Goal: Use online tool/utility: Use online tool/utility

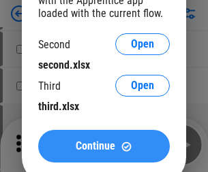
click at [104, 146] on span "Continue" at bounding box center [96, 146] width 40 height 11
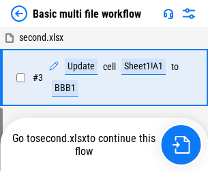
scroll to position [302, 0]
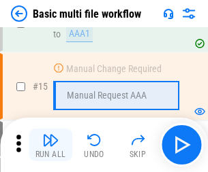
click at [50, 145] on img "button" at bounding box center [50, 140] width 16 height 16
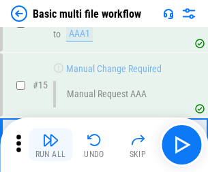
click at [50, 145] on img "button" at bounding box center [50, 140] width 16 height 16
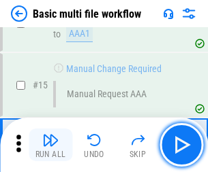
scroll to position [907, 0]
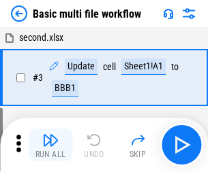
click at [50, 145] on img "button" at bounding box center [50, 140] width 16 height 16
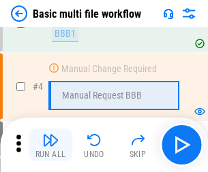
click at [50, 145] on img "button" at bounding box center [50, 140] width 16 height 16
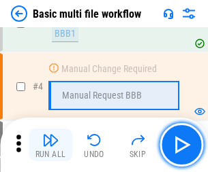
click at [50, 145] on img "button" at bounding box center [50, 140] width 16 height 16
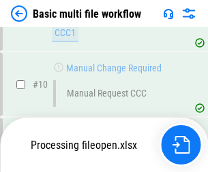
scroll to position [638, 0]
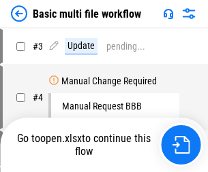
scroll to position [55, 0]
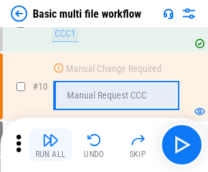
click at [50, 145] on img "button" at bounding box center [50, 140] width 16 height 16
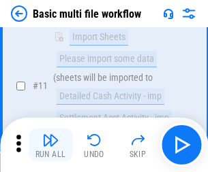
click at [50, 145] on img "button" at bounding box center [50, 140] width 16 height 16
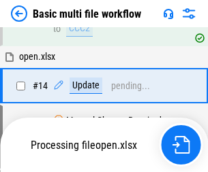
scroll to position [713, 0]
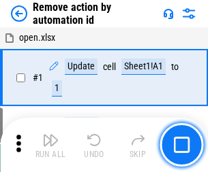
scroll to position [50, 0]
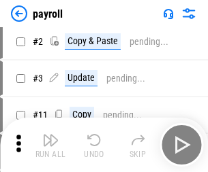
click at [50, 145] on img "button" at bounding box center [50, 140] width 16 height 16
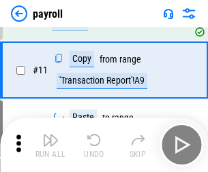
scroll to position [99, 0]
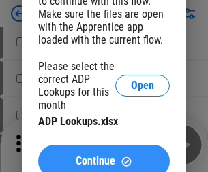
click at [104, 156] on span "Continue" at bounding box center [96, 161] width 40 height 11
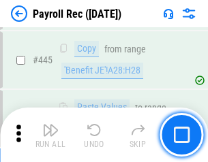
scroll to position [6991, 0]
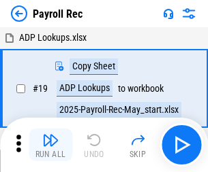
click at [50, 145] on img "button" at bounding box center [50, 140] width 16 height 16
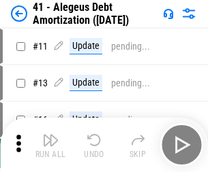
click at [50, 145] on img "button" at bounding box center [50, 140] width 16 height 16
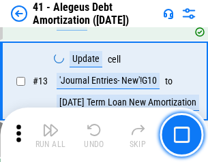
scroll to position [168, 0]
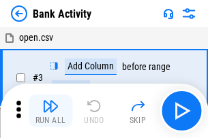
click at [50, 111] on img "button" at bounding box center [50, 106] width 16 height 16
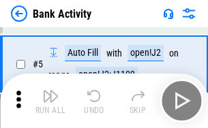
scroll to position [72, 0]
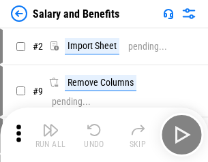
click at [50, 135] on img "button" at bounding box center [50, 130] width 16 height 16
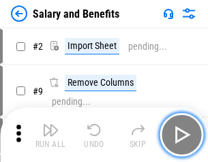
scroll to position [18, 0]
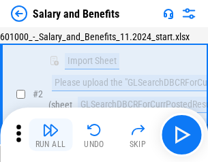
click at [50, 135] on img "button" at bounding box center [50, 130] width 16 height 16
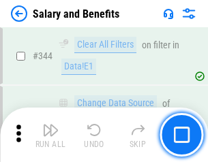
scroll to position [6380, 0]
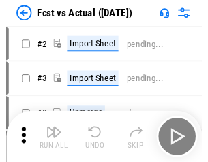
scroll to position [18, 0]
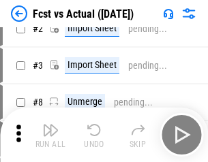
click at [50, 135] on img "button" at bounding box center [50, 130] width 16 height 16
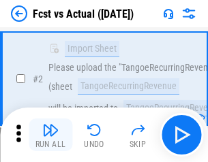
click at [50, 135] on img "button" at bounding box center [50, 130] width 16 height 16
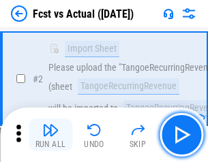
scroll to position [127, 0]
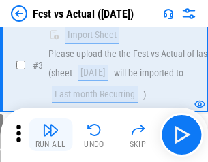
click at [50, 135] on img "button" at bounding box center [50, 130] width 16 height 16
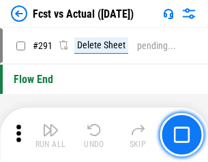
scroll to position [6449, 0]
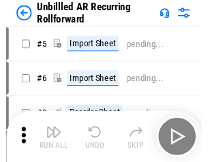
scroll to position [29, 0]
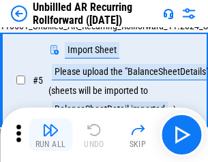
click at [50, 135] on img "button" at bounding box center [50, 130] width 16 height 16
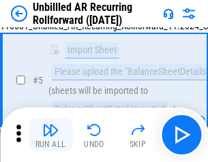
click at [50, 135] on img "button" at bounding box center [50, 130] width 16 height 16
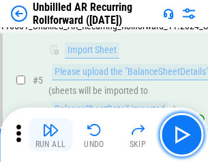
scroll to position [128, 0]
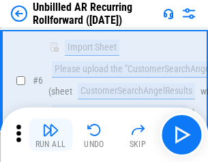
click at [50, 135] on img "button" at bounding box center [50, 130] width 16 height 16
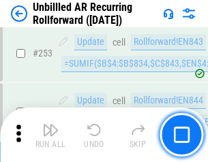
scroll to position [4628, 0]
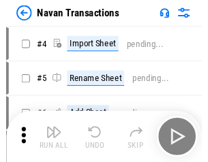
scroll to position [22, 0]
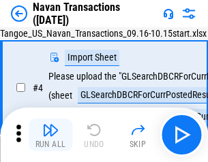
click at [50, 135] on img "button" at bounding box center [50, 130] width 16 height 16
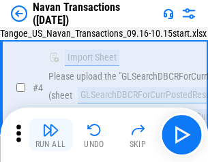
click at [50, 135] on img "button" at bounding box center [50, 130] width 16 height 16
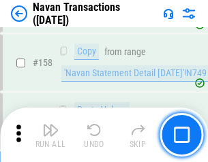
scroll to position [4418, 0]
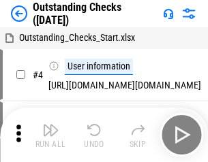
click at [50, 135] on img "button" at bounding box center [50, 130] width 16 height 16
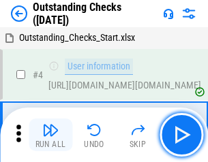
scroll to position [57, 0]
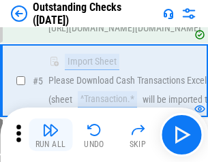
click at [50, 135] on img "button" at bounding box center [50, 130] width 16 height 16
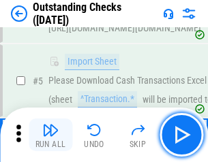
scroll to position [142, 0]
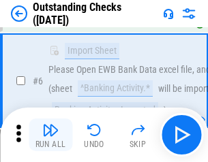
click at [50, 135] on img "button" at bounding box center [50, 130] width 16 height 16
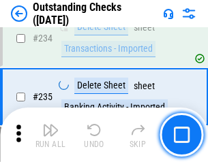
scroll to position [4138, 0]
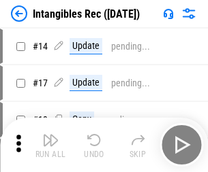
click at [50, 145] on img "button" at bounding box center [50, 140] width 16 height 16
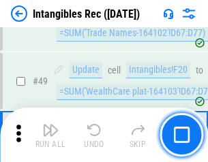
scroll to position [531, 0]
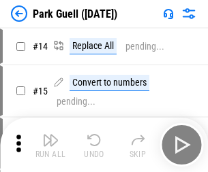
click at [50, 135] on img "button" at bounding box center [50, 140] width 16 height 16
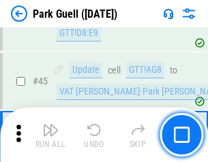
scroll to position [1704, 0]
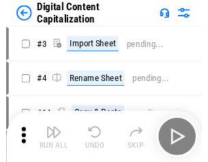
scroll to position [29, 0]
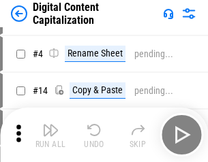
click at [50, 135] on img "button" at bounding box center [50, 130] width 16 height 16
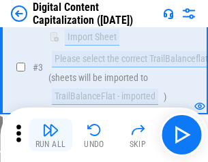
click at [50, 135] on img "button" at bounding box center [50, 130] width 16 height 16
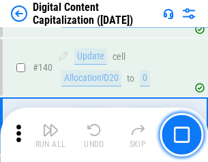
scroll to position [1435, 0]
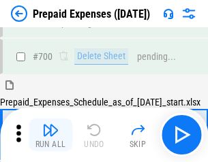
click at [50, 135] on img "button" at bounding box center [50, 130] width 16 height 16
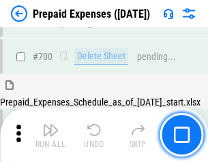
scroll to position [3666, 0]
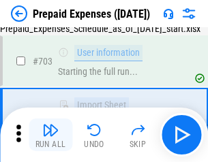
click at [50, 135] on img "button" at bounding box center [50, 130] width 16 height 16
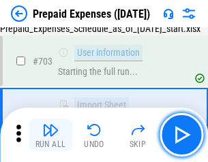
scroll to position [3747, 0]
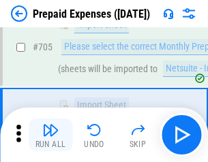
click at [50, 135] on img "button" at bounding box center [50, 130] width 16 height 16
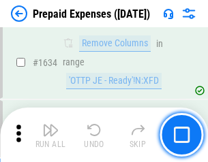
scroll to position [13267, 0]
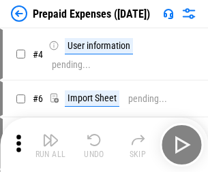
click at [50, 145] on img "button" at bounding box center [50, 140] width 16 height 16
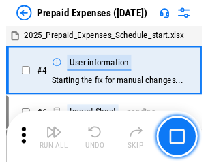
scroll to position [60, 0]
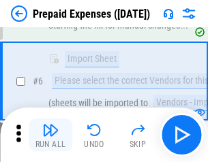
click at [50, 135] on img "button" at bounding box center [50, 130] width 16 height 16
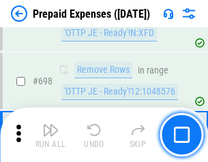
scroll to position [4745, 0]
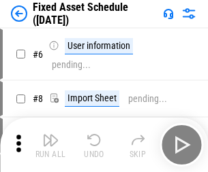
click at [50, 145] on img "button" at bounding box center [50, 140] width 16 height 16
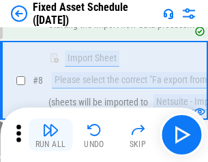
click at [50, 135] on img "button" at bounding box center [50, 130] width 16 height 16
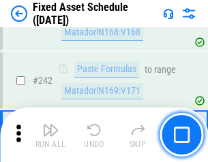
scroll to position [4221, 0]
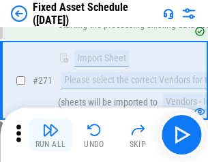
click at [50, 135] on img "button" at bounding box center [50, 130] width 16 height 16
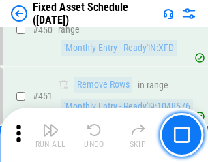
scroll to position [6091, 0]
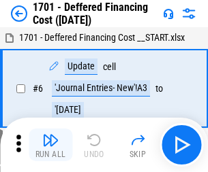
click at [50, 145] on img "button" at bounding box center [50, 140] width 16 height 16
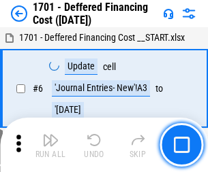
scroll to position [164, 0]
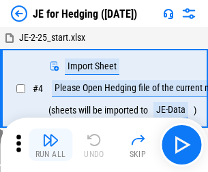
click at [50, 135] on img "button" at bounding box center [50, 140] width 16 height 16
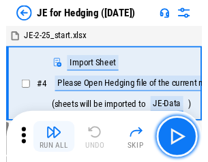
scroll to position [2, 0]
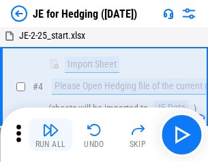
click at [50, 135] on img "button" at bounding box center [50, 130] width 16 height 16
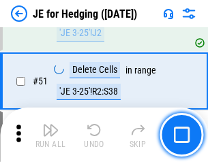
scroll to position [882, 0]
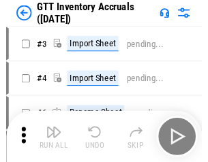
scroll to position [2, 0]
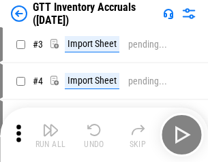
click at [50, 135] on img "button" at bounding box center [50, 130] width 16 height 16
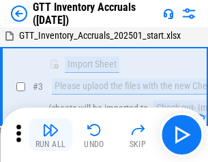
click at [50, 135] on img "button" at bounding box center [50, 130] width 16 height 16
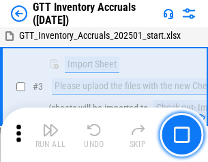
scroll to position [88, 0]
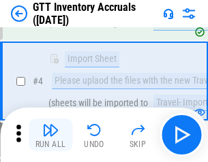
click at [50, 135] on img "button" at bounding box center [50, 130] width 16 height 16
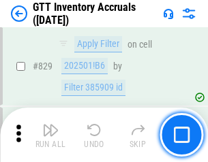
scroll to position [10343, 0]
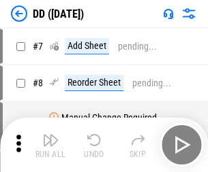
click at [50, 145] on img "button" at bounding box center [50, 140] width 16 height 16
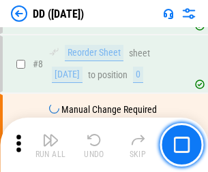
scroll to position [132, 0]
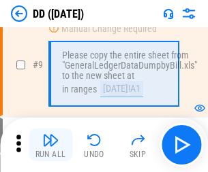
click at [50, 145] on img "button" at bounding box center [50, 140] width 16 height 16
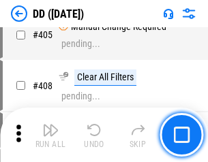
scroll to position [6097, 0]
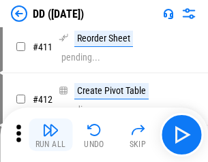
click at [50, 135] on img "button" at bounding box center [50, 130] width 16 height 16
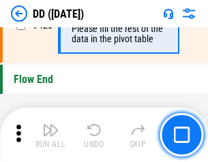
scroll to position [6522, 0]
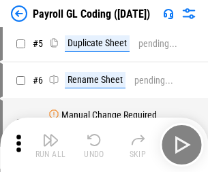
click at [50, 145] on img "button" at bounding box center [50, 140] width 16 height 16
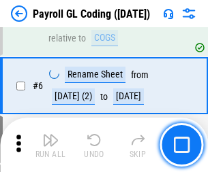
scroll to position [164, 0]
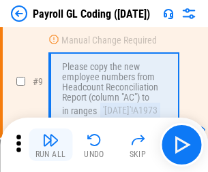
click at [50, 145] on img "button" at bounding box center [50, 140] width 16 height 16
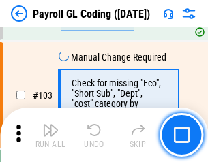
scroll to position [3197, 0]
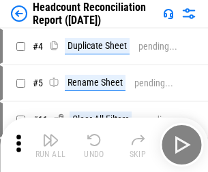
click at [50, 145] on img "button" at bounding box center [50, 140] width 16 height 16
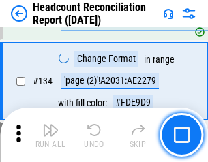
scroll to position [1638, 0]
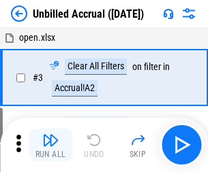
click at [50, 145] on img "button" at bounding box center [50, 140] width 16 height 16
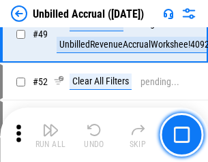
scroll to position [1236, 0]
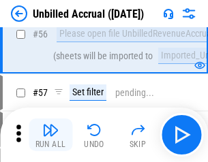
click at [50, 135] on img "button" at bounding box center [50, 130] width 16 height 16
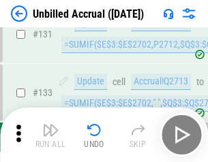
scroll to position [4059, 0]
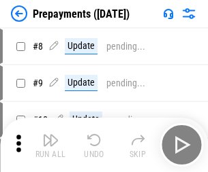
click at [50, 145] on img "button" at bounding box center [50, 140] width 16 height 16
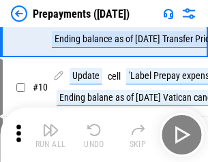
scroll to position [85, 0]
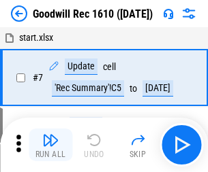
click at [50, 145] on img "button" at bounding box center [50, 140] width 16 height 16
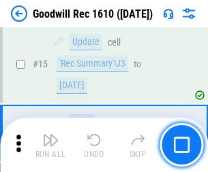
scroll to position [233, 0]
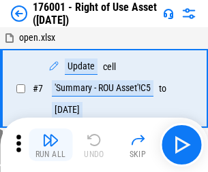
click at [50, 145] on img "button" at bounding box center [50, 140] width 16 height 16
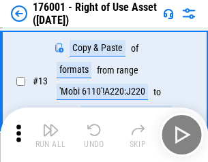
scroll to position [88, 0]
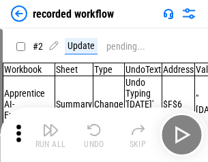
click at [50, 135] on img "button" at bounding box center [50, 130] width 16 height 16
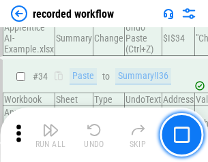
scroll to position [4259, 0]
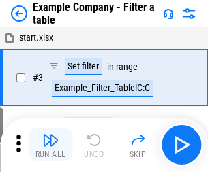
click at [50, 145] on img "button" at bounding box center [50, 140] width 16 height 16
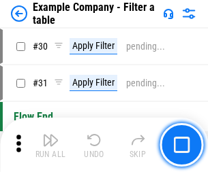
scroll to position [1247, 0]
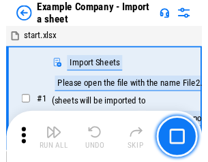
scroll to position [21, 0]
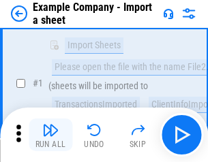
click at [50, 135] on img "button" at bounding box center [50, 130] width 16 height 16
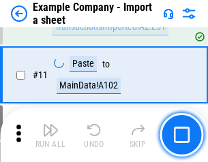
scroll to position [301, 0]
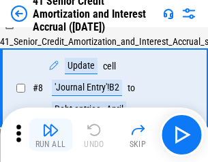
click at [50, 135] on img "button" at bounding box center [50, 130] width 16 height 16
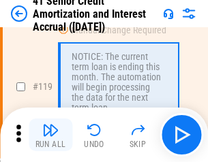
click at [50, 135] on img "button" at bounding box center [50, 130] width 16 height 16
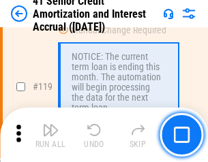
scroll to position [1286, 0]
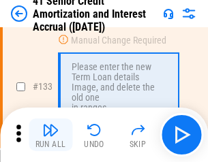
click at [50, 135] on img "button" at bounding box center [50, 130] width 16 height 16
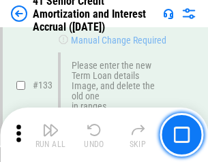
scroll to position [1424, 0]
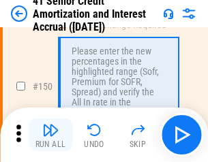
click at [50, 135] on img "button" at bounding box center [50, 130] width 16 height 16
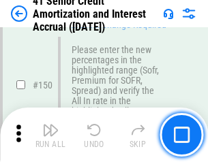
scroll to position [1567, 0]
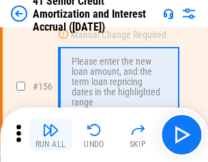
click at [50, 135] on img "button" at bounding box center [50, 130] width 16 height 16
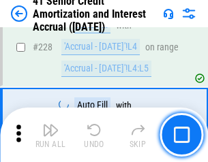
scroll to position [3052, 0]
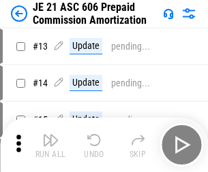
click at [50, 135] on img "button" at bounding box center [50, 140] width 16 height 16
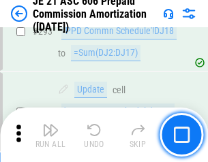
scroll to position [2507, 0]
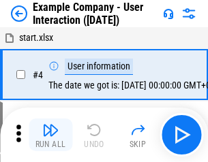
click at [50, 135] on img "button" at bounding box center [50, 130] width 16 height 16
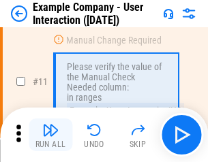
click at [50, 135] on img "button" at bounding box center [50, 130] width 16 height 16
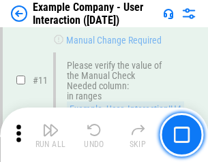
scroll to position [295, 0]
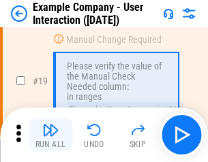
click at [50, 135] on img "button" at bounding box center [50, 130] width 16 height 16
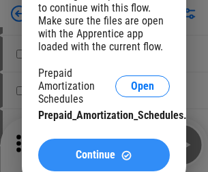
click at [104, 155] on span "Continue" at bounding box center [96, 155] width 40 height 11
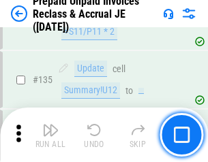
scroll to position [1766, 0]
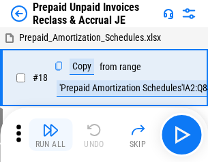
click at [50, 135] on img "button" at bounding box center [50, 130] width 16 height 16
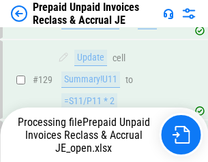
scroll to position [1766, 0]
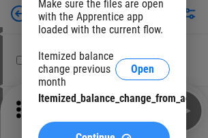
click at [104, 133] on span "Continue" at bounding box center [96, 138] width 40 height 11
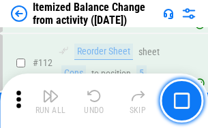
scroll to position [2279, 0]
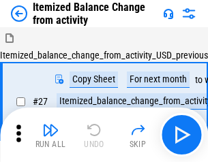
scroll to position [21, 0]
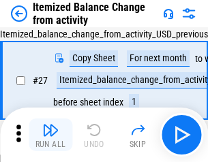
click at [50, 135] on img "button" at bounding box center [50, 130] width 16 height 16
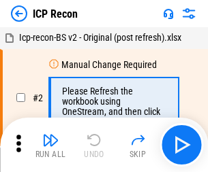
scroll to position [6, 0]
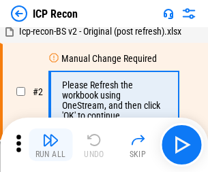
click at [50, 145] on img "button" at bounding box center [50, 140] width 16 height 16
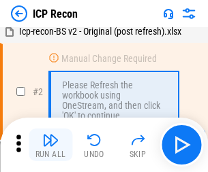
click at [50, 145] on img "button" at bounding box center [50, 140] width 16 height 16
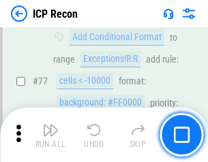
scroll to position [1224, 0]
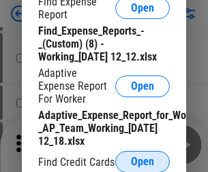
click at [142, 161] on span "Open" at bounding box center [142, 162] width 23 height 11
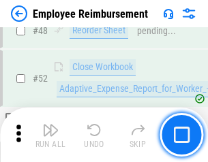
scroll to position [1013, 0]
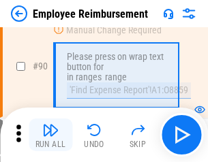
click at [50, 135] on img "button" at bounding box center [50, 130] width 16 height 16
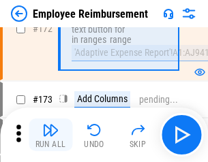
click at [50, 135] on img "button" at bounding box center [50, 130] width 16 height 16
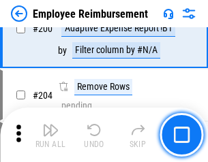
scroll to position [3448, 0]
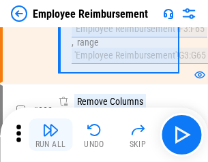
click at [50, 135] on img "button" at bounding box center [50, 130] width 16 height 16
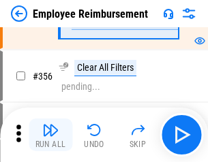
click at [50, 135] on img "button" at bounding box center [50, 130] width 16 height 16
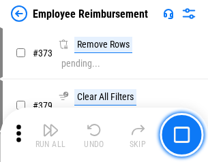
scroll to position [7259, 0]
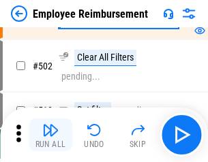
click at [50, 135] on img "button" at bounding box center [50, 130] width 16 height 16
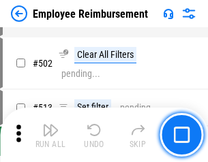
scroll to position [8661, 0]
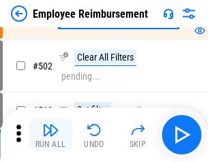
click at [50, 135] on img "button" at bounding box center [50, 130] width 16 height 16
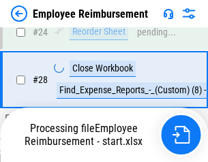
scroll to position [637, 0]
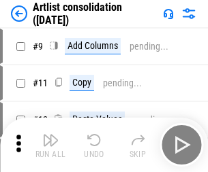
click at [50, 145] on img "button" at bounding box center [50, 140] width 16 height 16
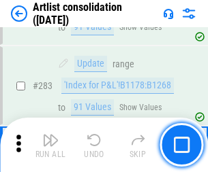
scroll to position [5635, 0]
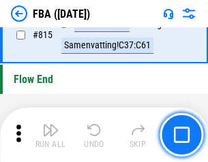
scroll to position [12198, 0]
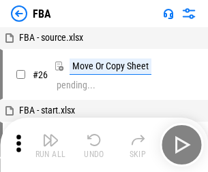
scroll to position [14, 0]
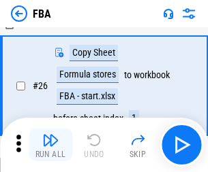
click at [50, 145] on img "button" at bounding box center [50, 140] width 16 height 16
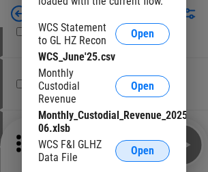
click at [142, 151] on span "Open" at bounding box center [142, 151] width 23 height 11
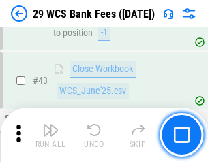
scroll to position [557, 0]
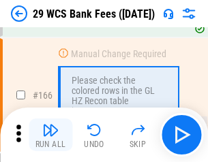
click at [50, 135] on img "button" at bounding box center [50, 130] width 16 height 16
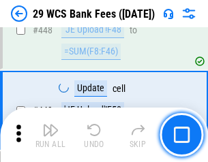
scroll to position [6598, 0]
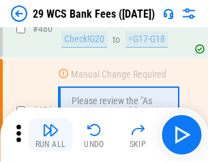
click at [50, 135] on img "button" at bounding box center [50, 130] width 16 height 16
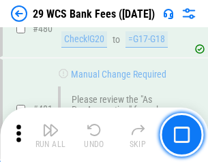
scroll to position [7026, 0]
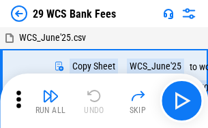
scroll to position [25, 0]
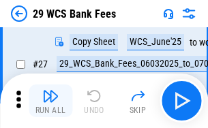
click at [50, 101] on img "button" at bounding box center [50, 96] width 16 height 16
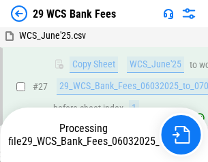
scroll to position [272, 0]
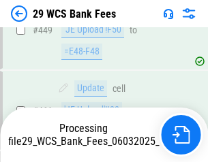
scroll to position [6780, 0]
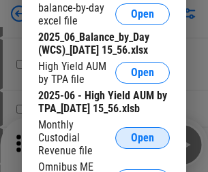
click at [142, 144] on span "Open" at bounding box center [142, 138] width 23 height 11
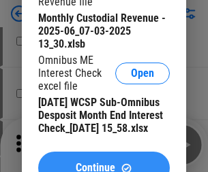
click at [104, 163] on span "Continue" at bounding box center [96, 168] width 40 height 11
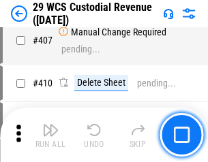
scroll to position [6311, 0]
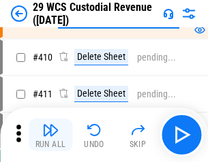
click at [50, 135] on img "button" at bounding box center [50, 130] width 16 height 16
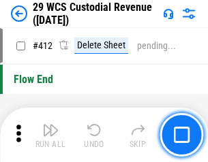
scroll to position [6508, 0]
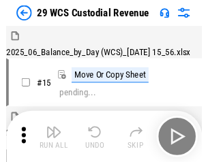
scroll to position [33, 0]
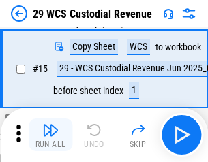
click at [50, 135] on img "button" at bounding box center [50, 130] width 16 height 16
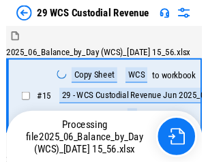
scroll to position [33, 0]
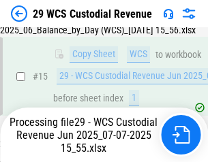
scroll to position [309, 0]
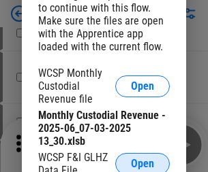
click at [142, 161] on span "Open" at bounding box center [142, 164] width 23 height 11
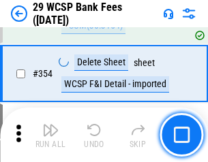
scroll to position [4530, 0]
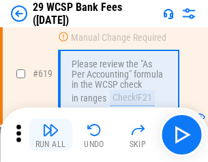
click at [50, 135] on img "button" at bounding box center [50, 130] width 16 height 16
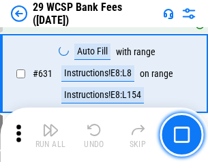
scroll to position [7854, 0]
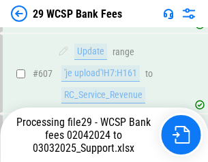
scroll to position [7459, 0]
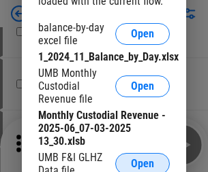
click at [142, 161] on span "Open" at bounding box center [142, 164] width 23 height 11
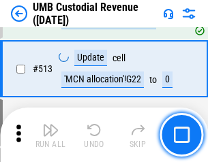
scroll to position [6591, 0]
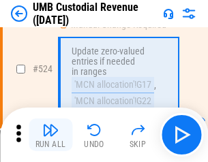
click at [50, 135] on img "button" at bounding box center [50, 130] width 16 height 16
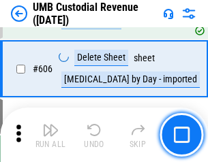
scroll to position [7866, 0]
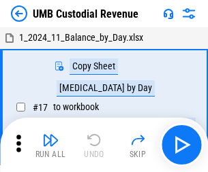
scroll to position [10, 0]
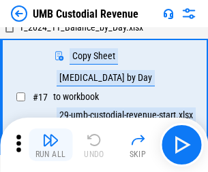
click at [50, 145] on img "button" at bounding box center [50, 140] width 16 height 16
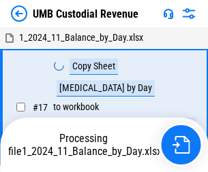
scroll to position [10, 0]
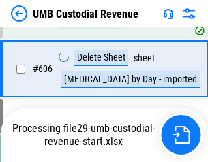
scroll to position [7834, 0]
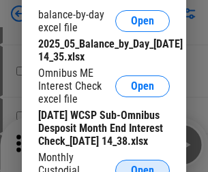
click at [142, 166] on span "Open" at bounding box center [142, 171] width 23 height 11
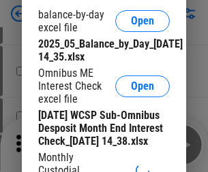
scroll to position [259, 0]
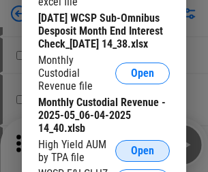
click at [142, 157] on span "Open" at bounding box center [142, 151] width 23 height 11
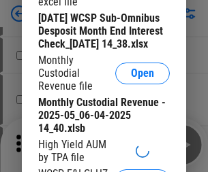
scroll to position [262, 0]
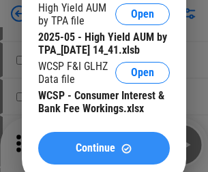
click at [104, 154] on span "Continue" at bounding box center [96, 148] width 40 height 11
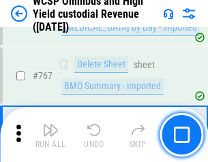
scroll to position [11103, 0]
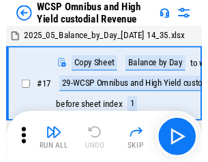
scroll to position [7, 0]
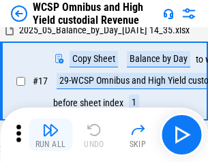
click at [50, 135] on img "button" at bounding box center [50, 130] width 16 height 16
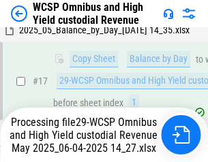
scroll to position [283, 0]
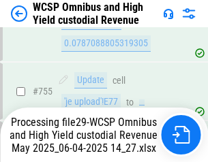
scroll to position [11013, 0]
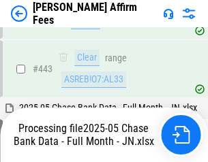
scroll to position [3557, 0]
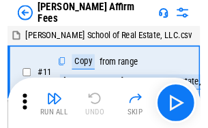
scroll to position [14, 0]
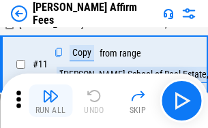
click at [50, 101] on img "button" at bounding box center [50, 96] width 16 height 16
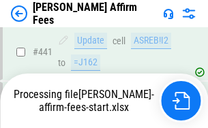
scroll to position [3574, 0]
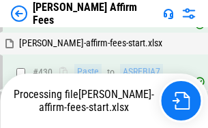
scroll to position [3093, 0]
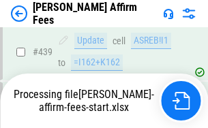
scroll to position [3574, 0]
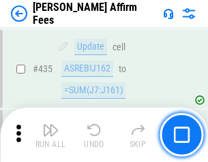
scroll to position [3557, 0]
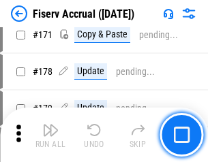
scroll to position [2935, 0]
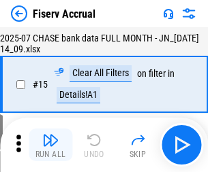
click at [50, 145] on img "button" at bounding box center [50, 140] width 16 height 16
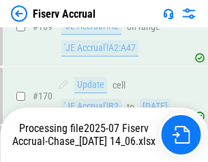
scroll to position [3585, 0]
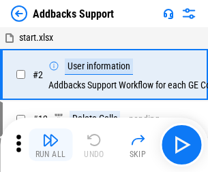
click at [50, 135] on img "button" at bounding box center [50, 140] width 16 height 16
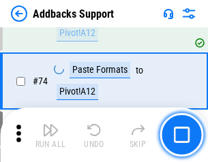
scroll to position [992, 0]
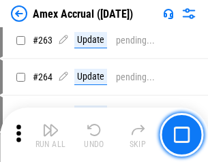
scroll to position [3645, 0]
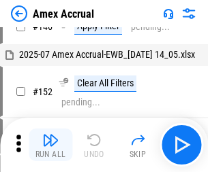
click at [50, 145] on img "button" at bounding box center [50, 140] width 16 height 16
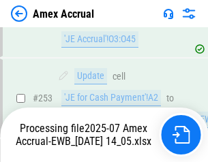
scroll to position [4060, 0]
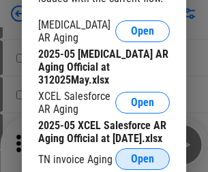
click at [142, 155] on span "Open" at bounding box center [142, 159] width 23 height 11
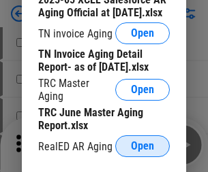
click at [142, 142] on span "Open" at bounding box center [142, 146] width 23 height 11
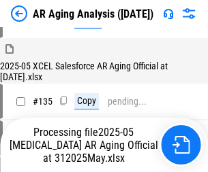
scroll to position [519, 0]
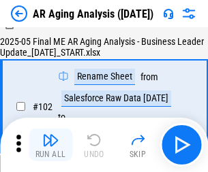
click at [50, 145] on img "button" at bounding box center [50, 140] width 16 height 16
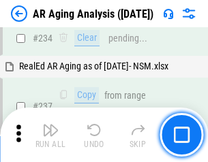
scroll to position [2112, 0]
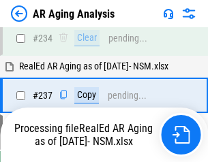
scroll to position [2097, 0]
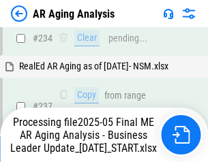
scroll to position [2097, 0]
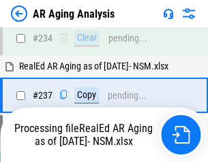
scroll to position [2097, 0]
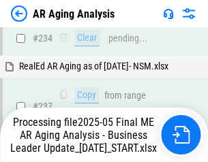
scroll to position [2153, 0]
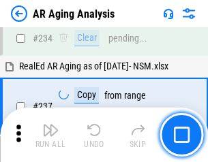
scroll to position [2097, 0]
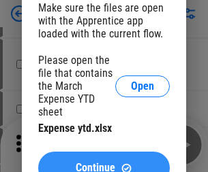
click at [104, 163] on span "Continue" at bounding box center [96, 168] width 40 height 11
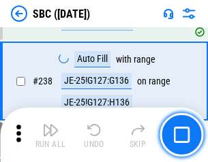
scroll to position [2577, 0]
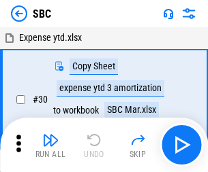
scroll to position [14, 0]
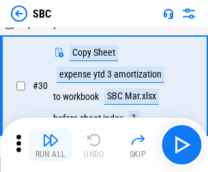
click at [50, 145] on img "button" at bounding box center [50, 140] width 16 height 16
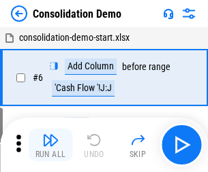
click at [50, 145] on img "button" at bounding box center [50, 140] width 16 height 16
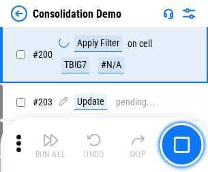
scroll to position [4273, 0]
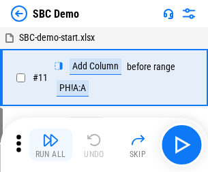
click at [50, 145] on img "button" at bounding box center [50, 140] width 16 height 16
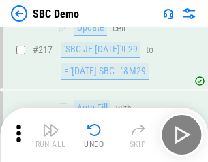
scroll to position [3364, 0]
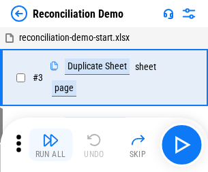
click at [50, 145] on img "button" at bounding box center [50, 140] width 16 height 16
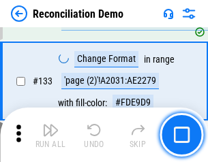
scroll to position [1618, 0]
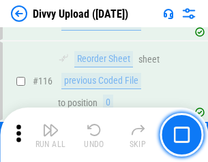
scroll to position [1154, 0]
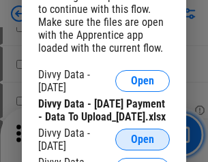
click at [142, 145] on span "Open" at bounding box center [142, 139] width 23 height 11
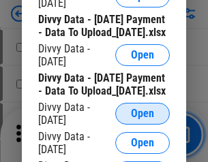
click at [142, 119] on span "Open" at bounding box center [142, 113] width 23 height 11
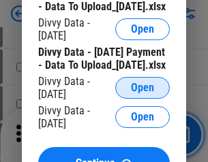
click at [142, 93] on span "Open" at bounding box center [142, 87] width 23 height 11
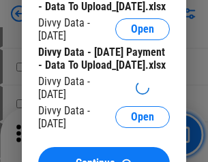
scroll to position [1543, 0]
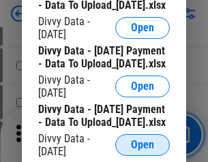
click at [142, 140] on span "Open" at bounding box center [142, 145] width 23 height 11
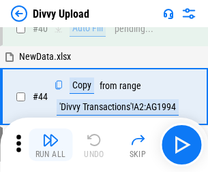
click at [50, 145] on img "button" at bounding box center [50, 140] width 16 height 16
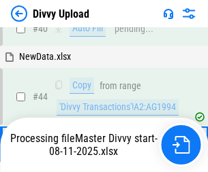
scroll to position [150, 0]
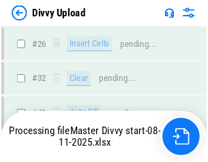
scroll to position [1154, 0]
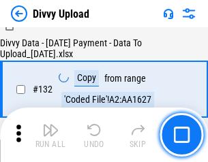
scroll to position [1647, 0]
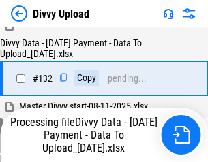
scroll to position [1647, 0]
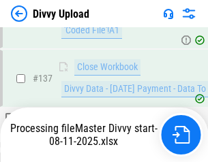
scroll to position [1947, 0]
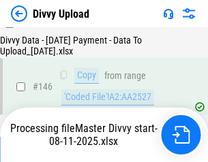
scroll to position [2259, 0]
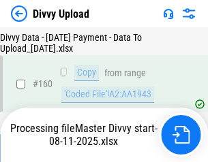
scroll to position [2849, 0]
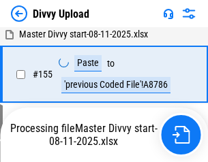
scroll to position [2770, 0]
